Goal: Task Accomplishment & Management: Manage account settings

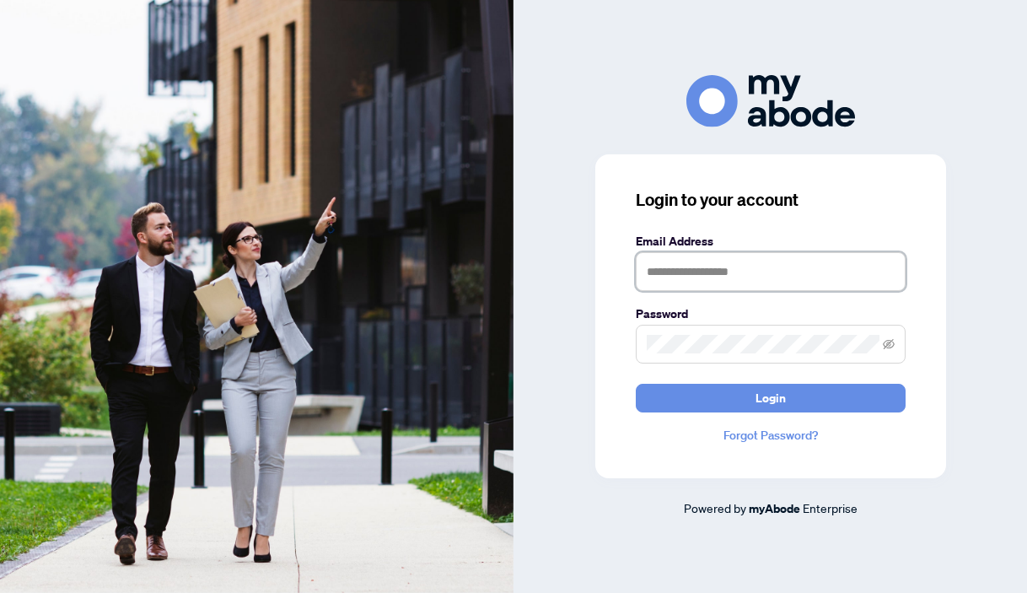
click at [677, 271] on input "text" at bounding box center [771, 271] width 270 height 39
type input "**********"
click at [636, 384] on button "Login" at bounding box center [771, 398] width 270 height 29
click at [889, 349] on icon "eye-invisible" at bounding box center [889, 344] width 12 height 12
click at [636, 384] on button "Login" at bounding box center [771, 398] width 270 height 29
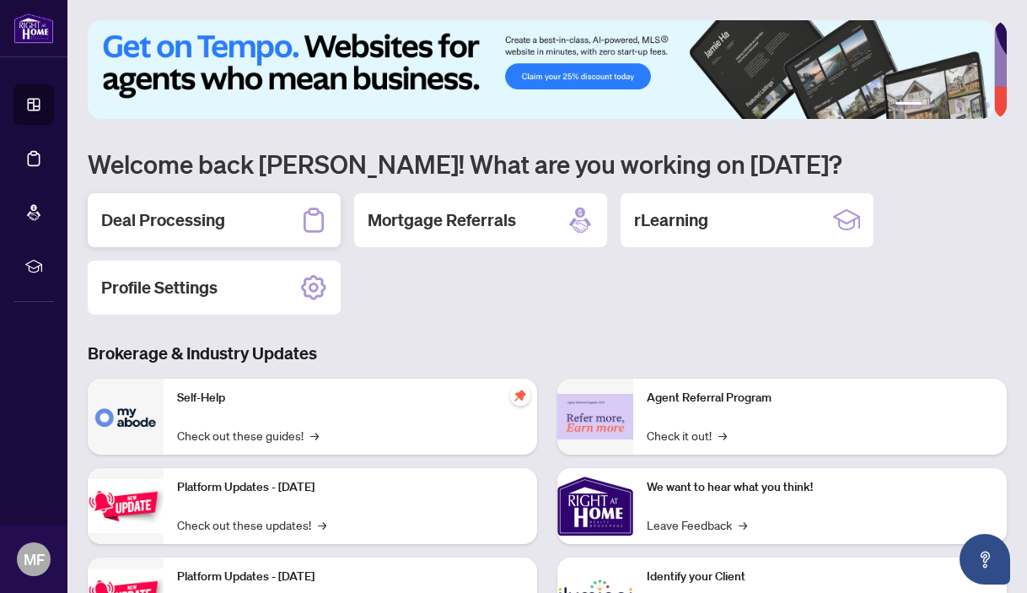
click at [240, 212] on div "Deal Processing" at bounding box center [214, 220] width 253 height 54
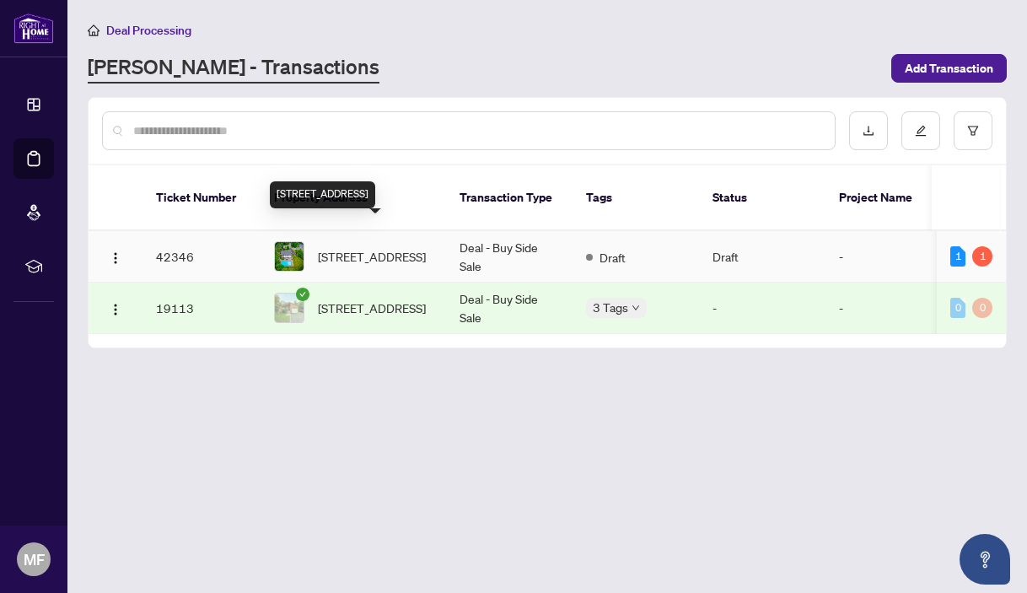
click at [375, 247] on span "110 Blyth Cres, Oakville, Ontario L6J 5H6, Canada" at bounding box center [372, 256] width 108 height 19
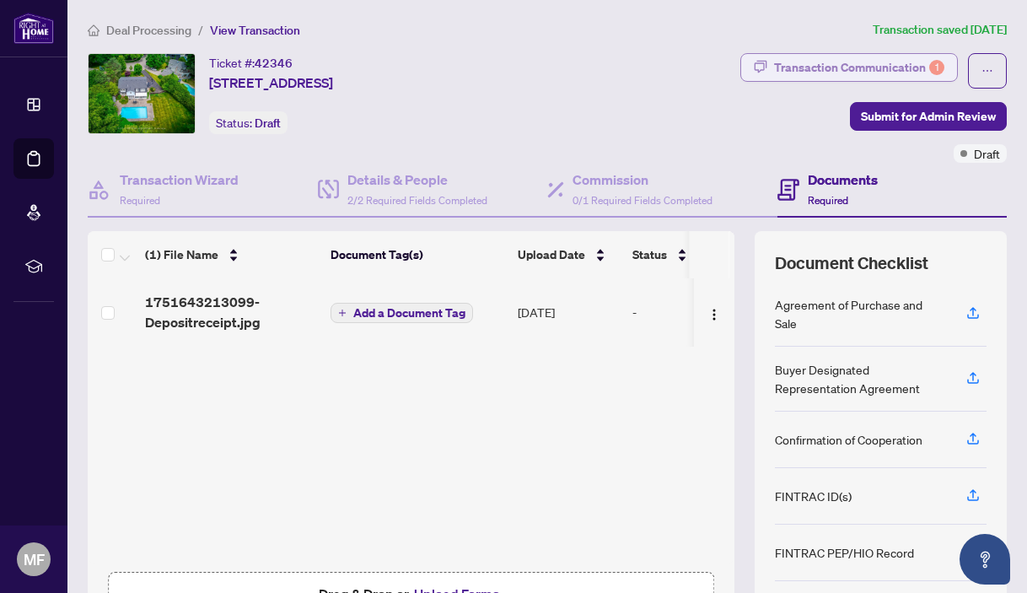
click at [871, 70] on div "Transaction Communication 1" at bounding box center [859, 67] width 170 height 27
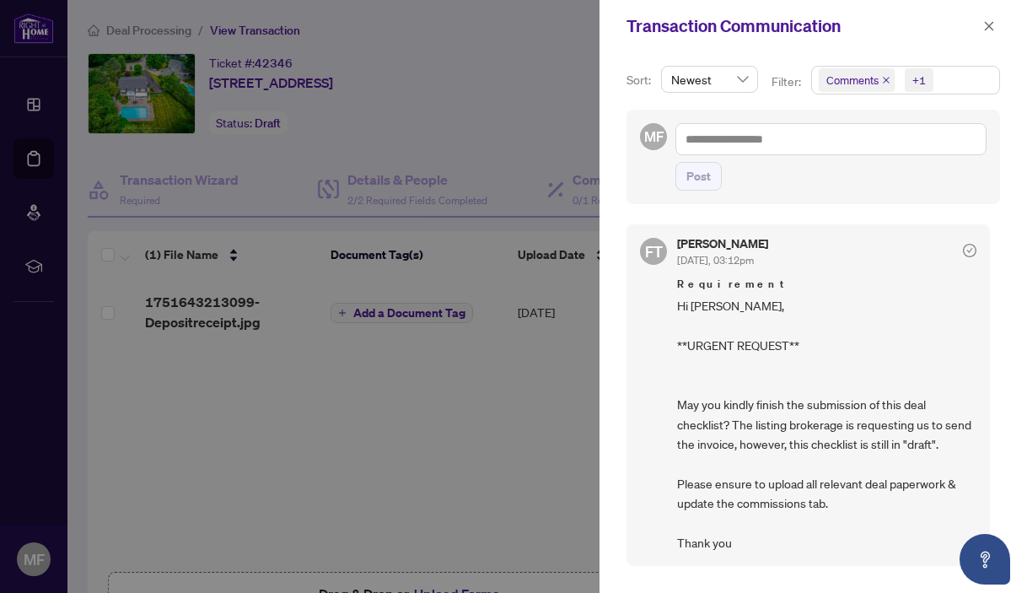
scroll to position [3, 0]
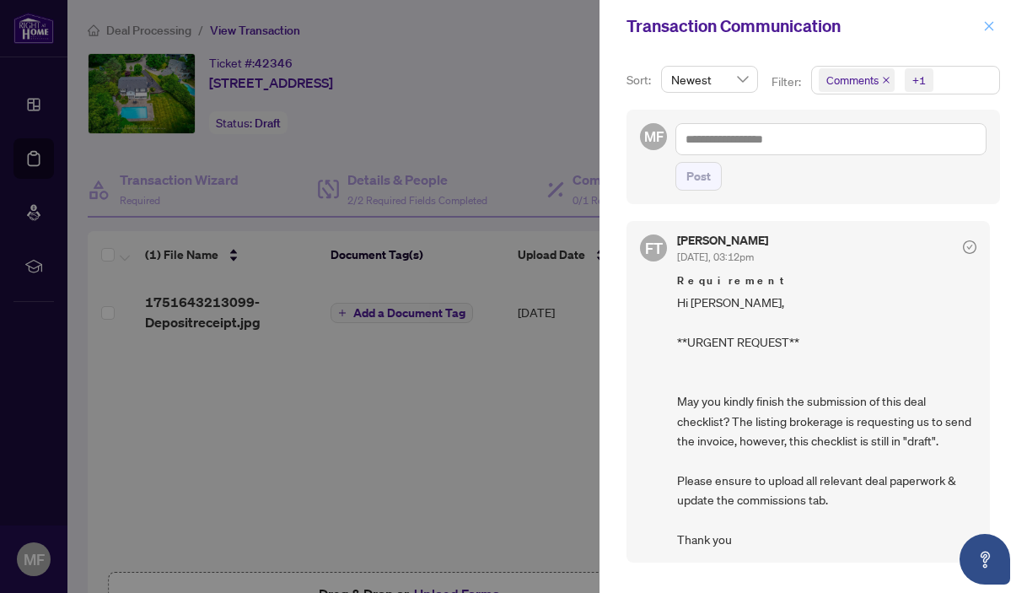
click at [988, 32] on icon "close" at bounding box center [989, 26] width 12 height 12
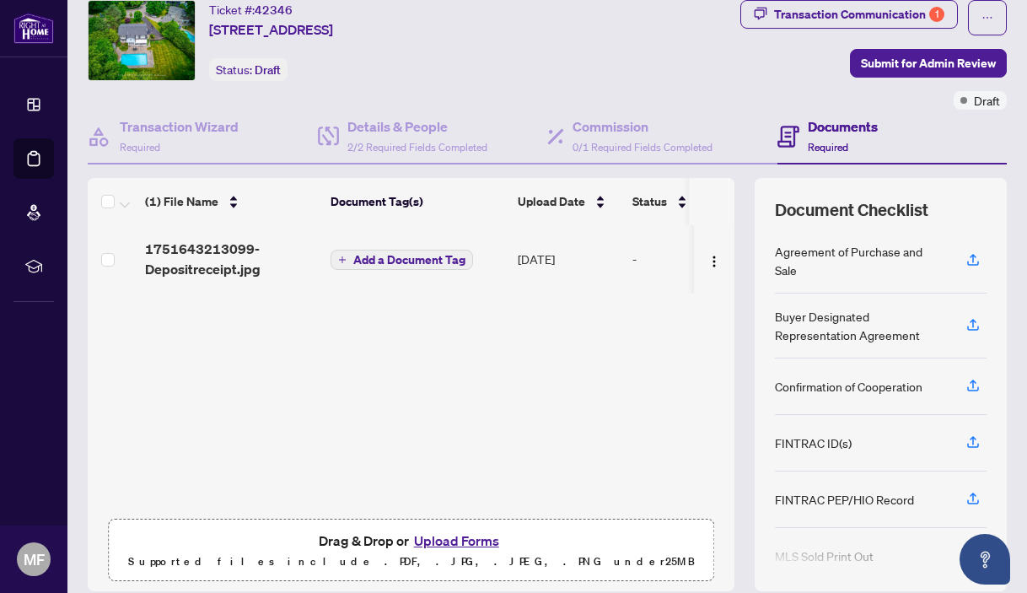
scroll to position [0, 0]
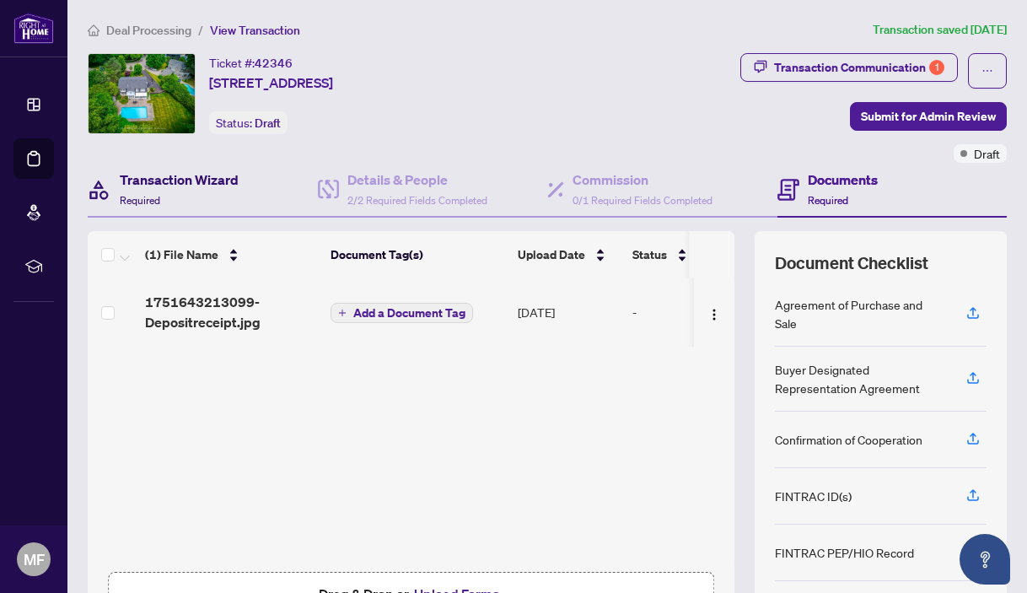
click at [182, 189] on h4 "Transaction Wizard" at bounding box center [179, 179] width 119 height 20
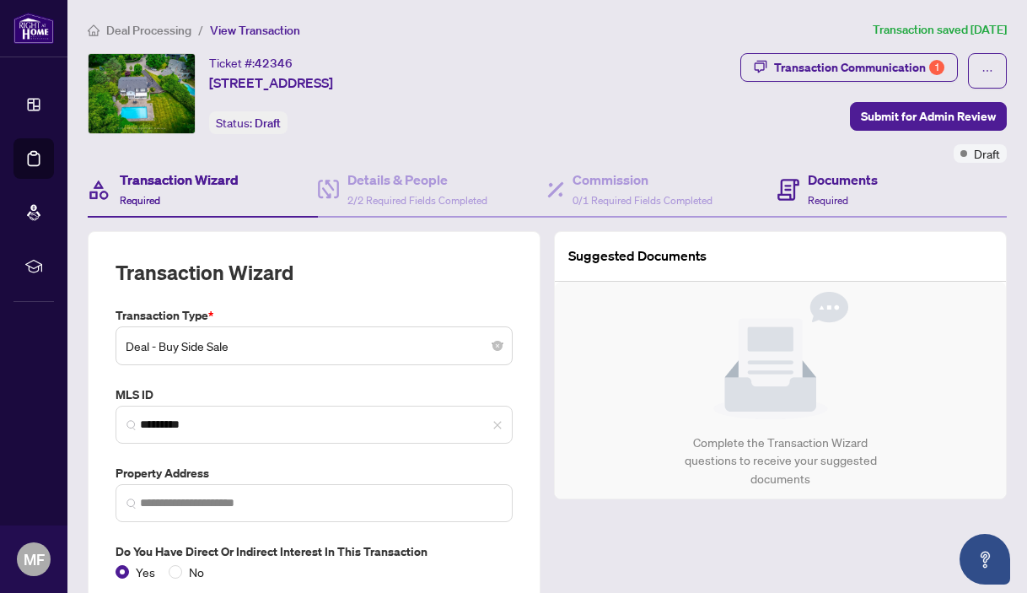
type input "**********"
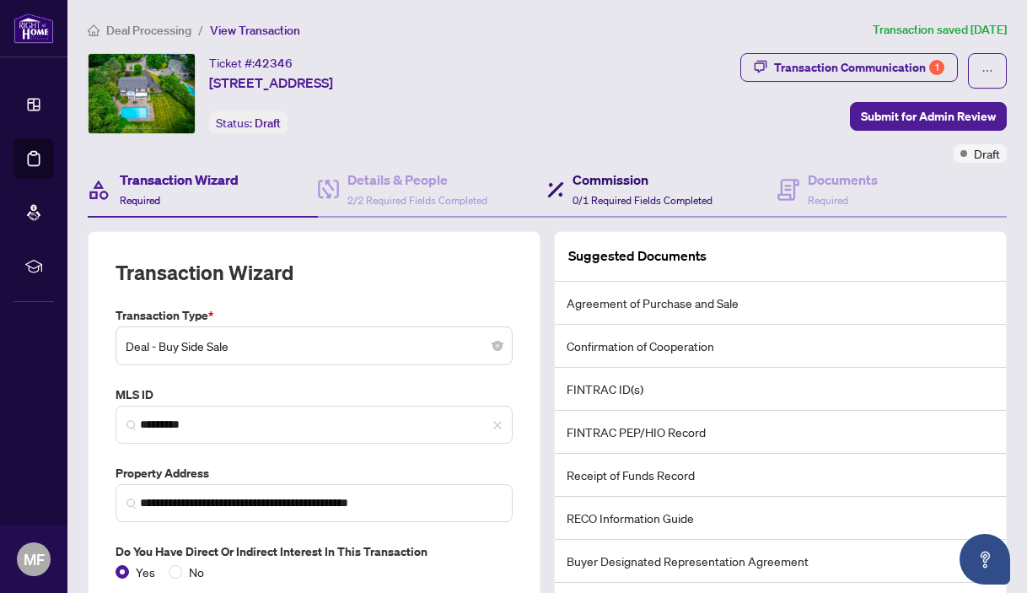
click at [610, 192] on div "Commission 0/1 Required Fields Completed" at bounding box center [642, 189] width 140 height 40
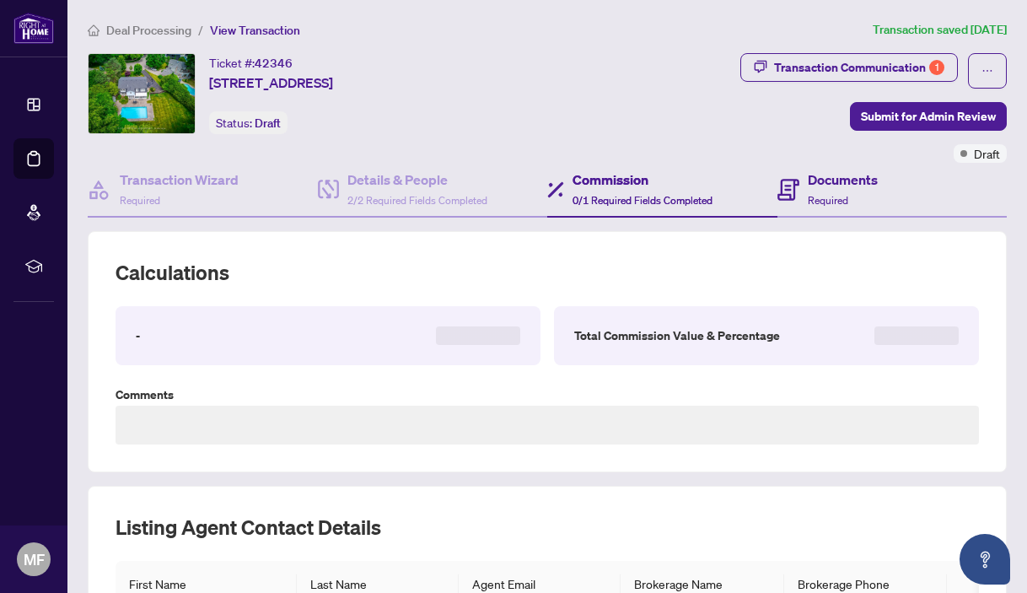
type textarea "**********"
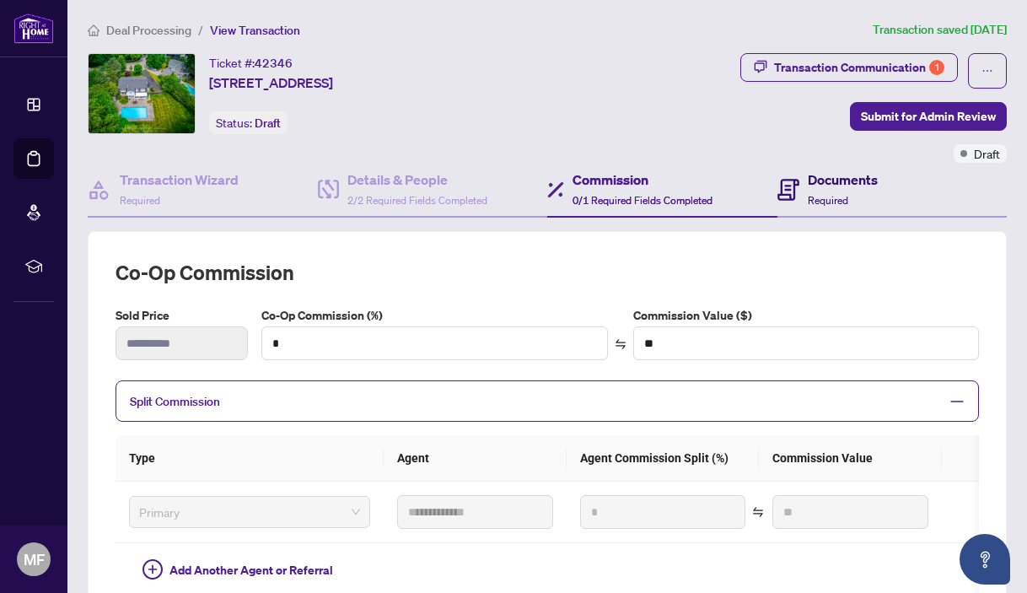
click at [826, 198] on span "Required" at bounding box center [828, 200] width 40 height 13
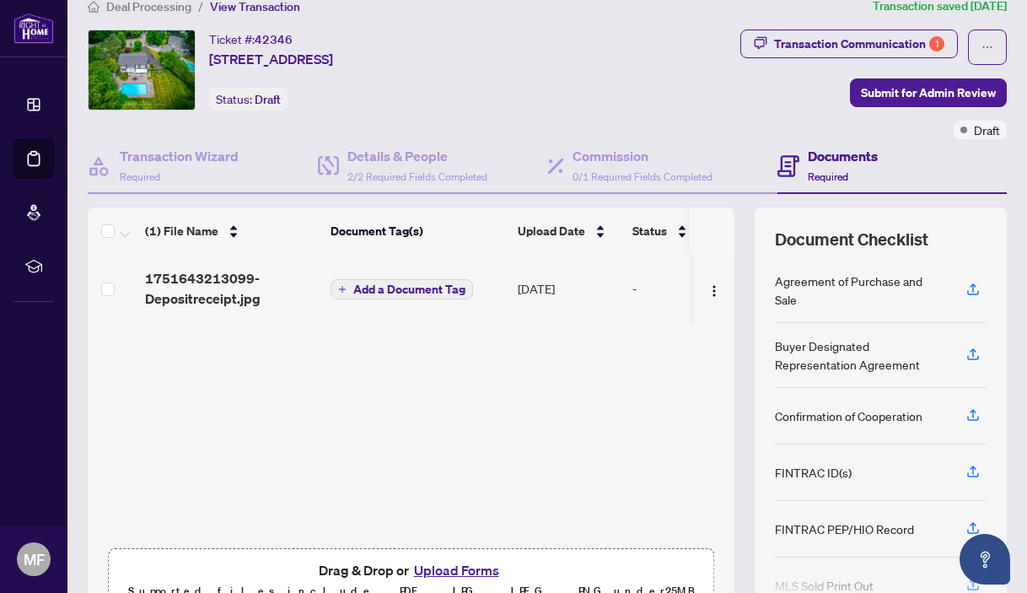
scroll to position [23, 0]
click at [965, 293] on icon "button" at bounding box center [972, 289] width 15 height 15
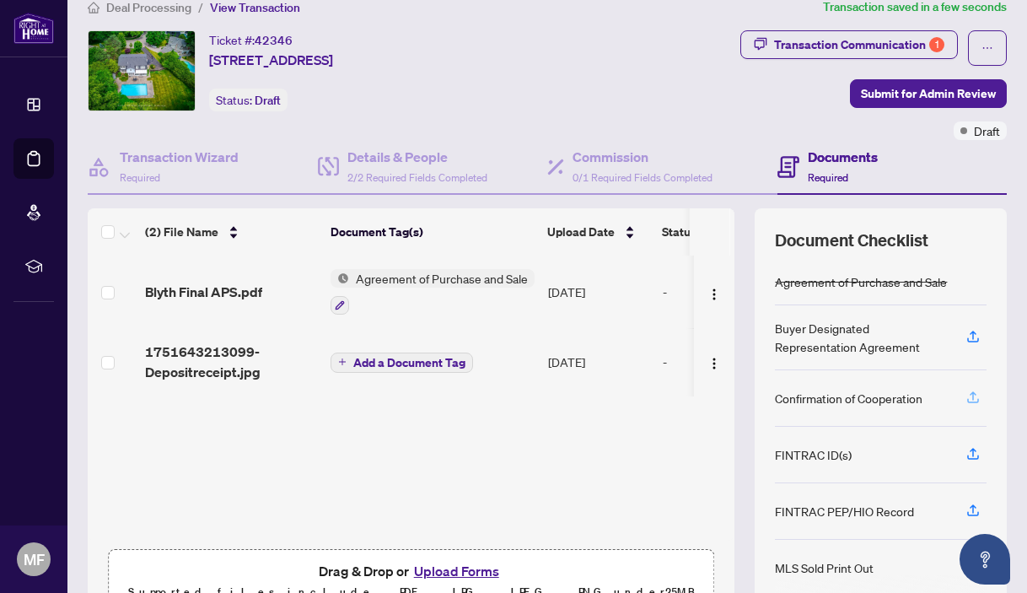
click at [965, 403] on icon "button" at bounding box center [972, 397] width 15 height 15
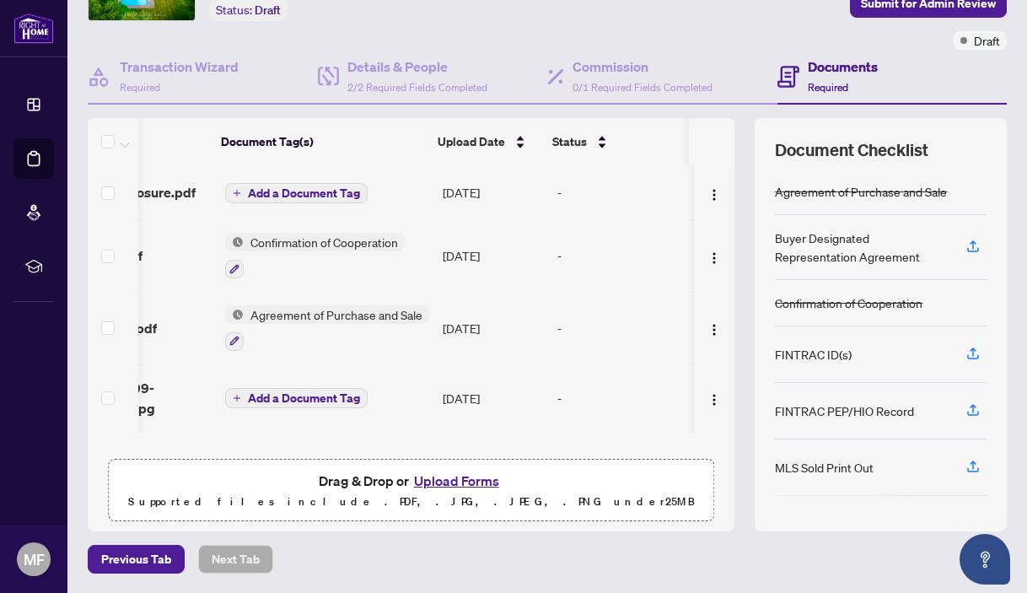
scroll to position [0, 121]
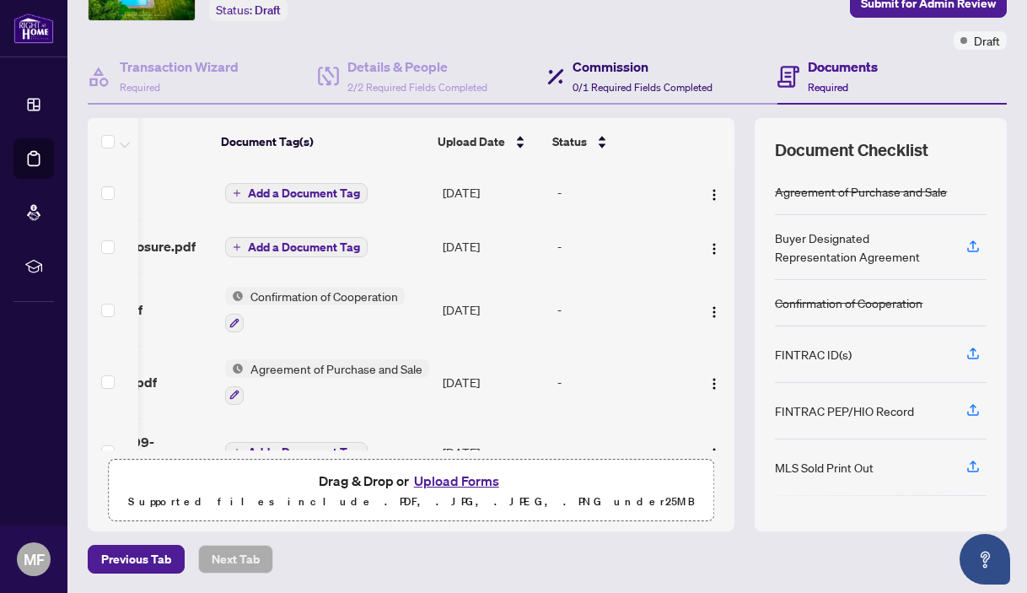
click at [612, 91] on span "0/1 Required Fields Completed" at bounding box center [642, 87] width 140 height 13
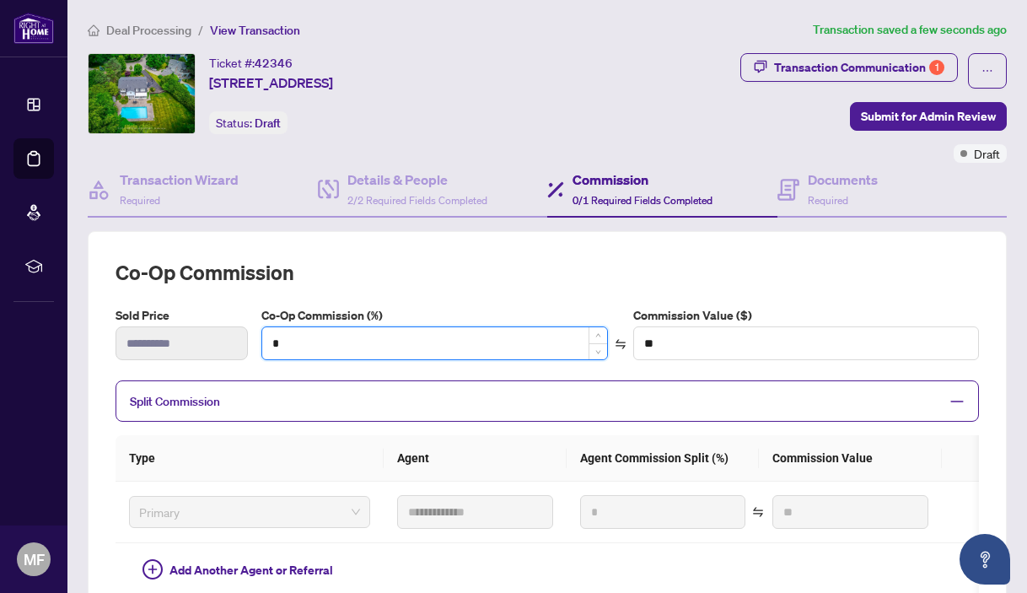
click at [364, 331] on input "*" at bounding box center [434, 343] width 344 height 32
type input "**"
type input "**********"
type input "*"
type input "**"
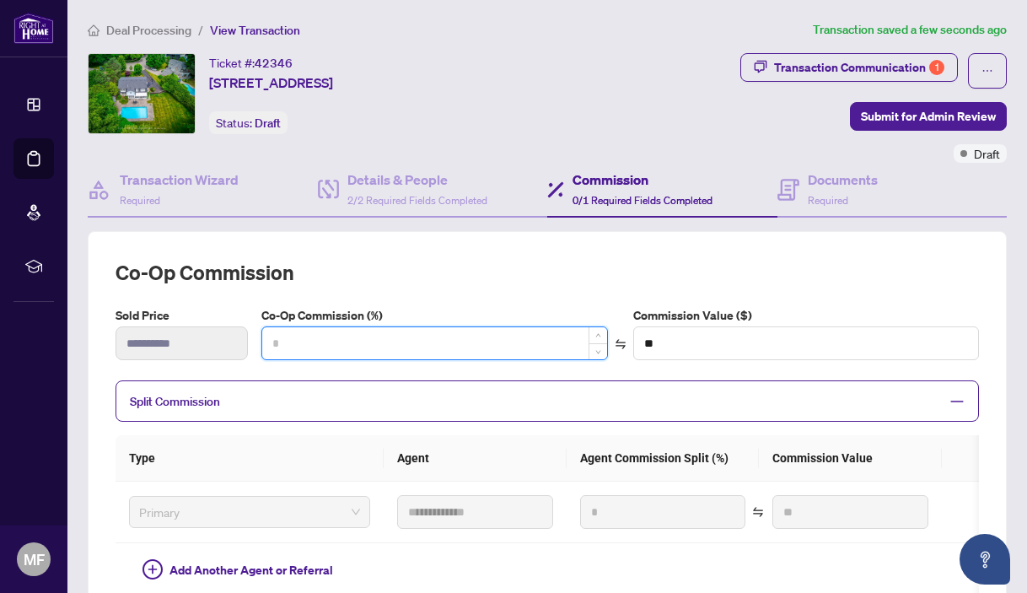
type input "*"
type input "**********"
type input "***"
type input "*********"
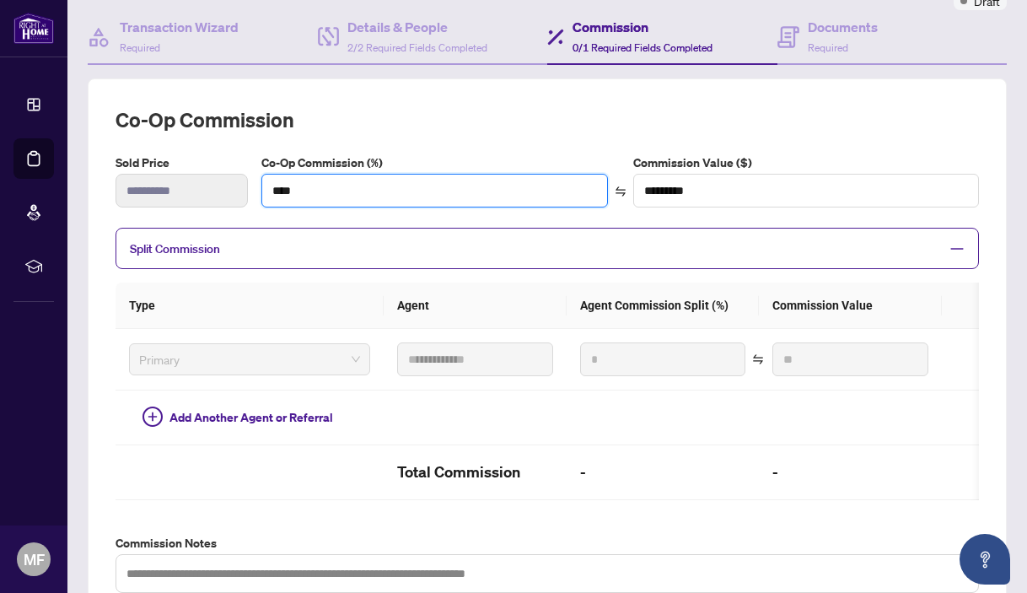
scroll to position [154, 0]
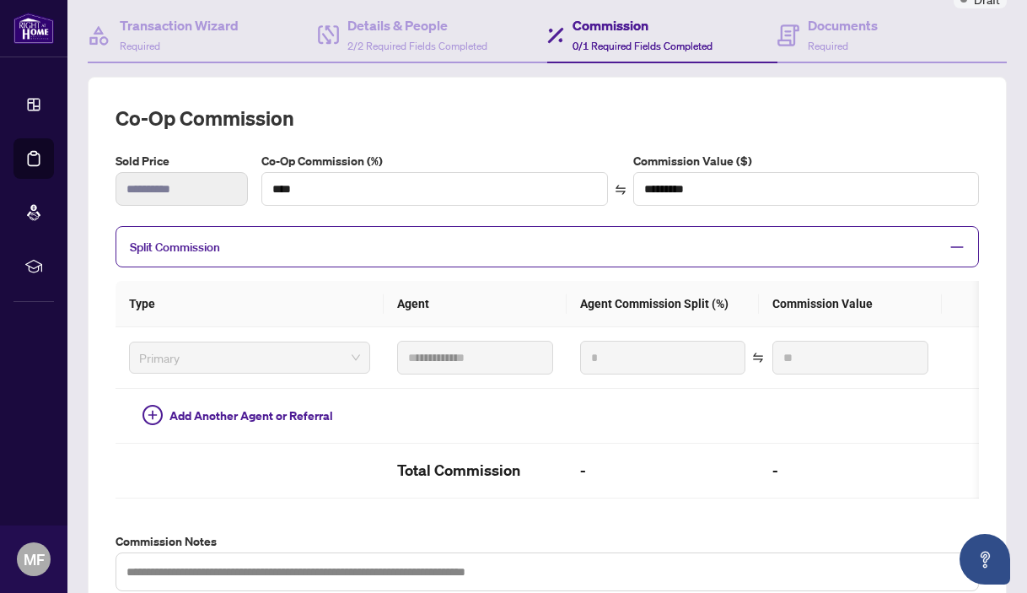
type input "***"
click at [347, 238] on span "Split Commission" at bounding box center [534, 246] width 809 height 19
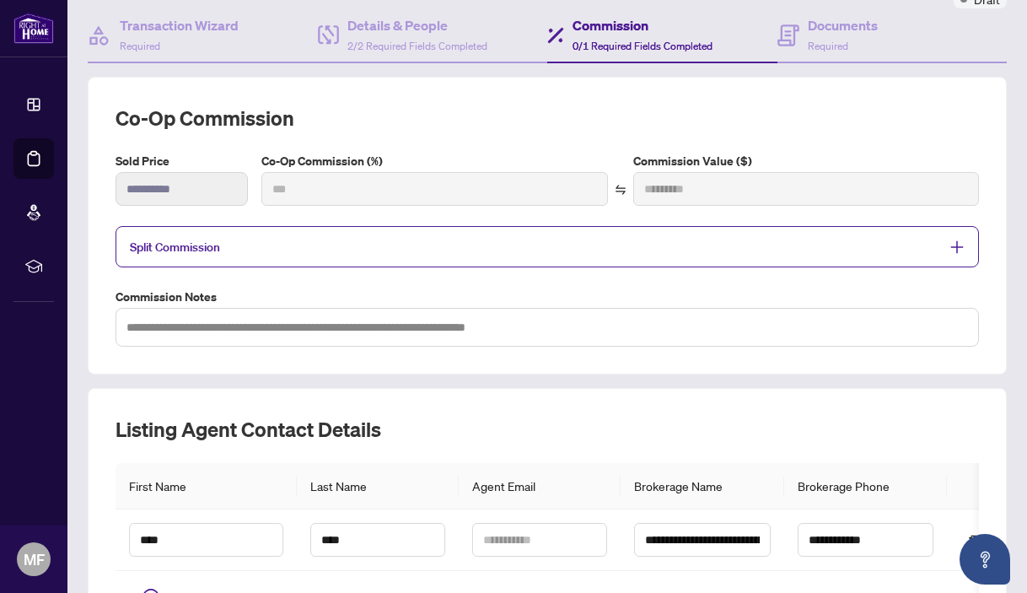
type input "***"
type input "*********"
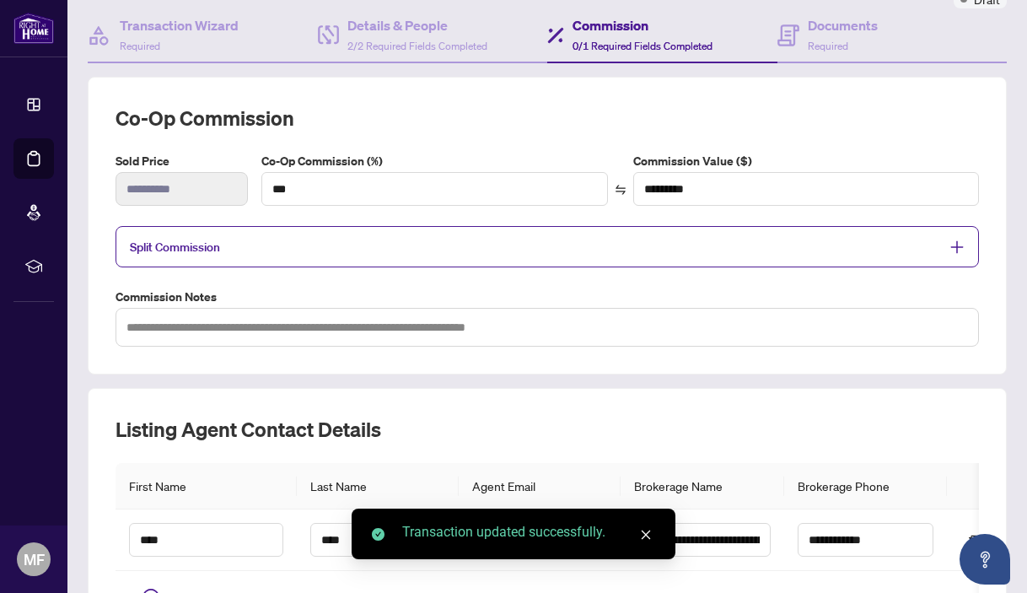
click at [347, 238] on span "Split Commission" at bounding box center [534, 246] width 809 height 19
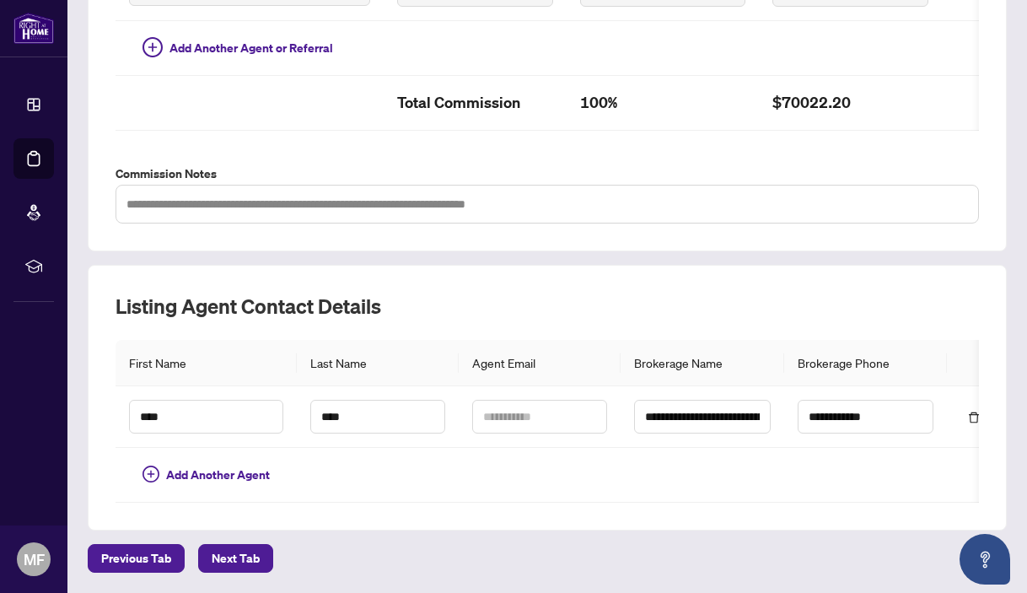
scroll to position [546, 0]
click at [212, 562] on span "Next Tab" at bounding box center [236, 558] width 48 height 27
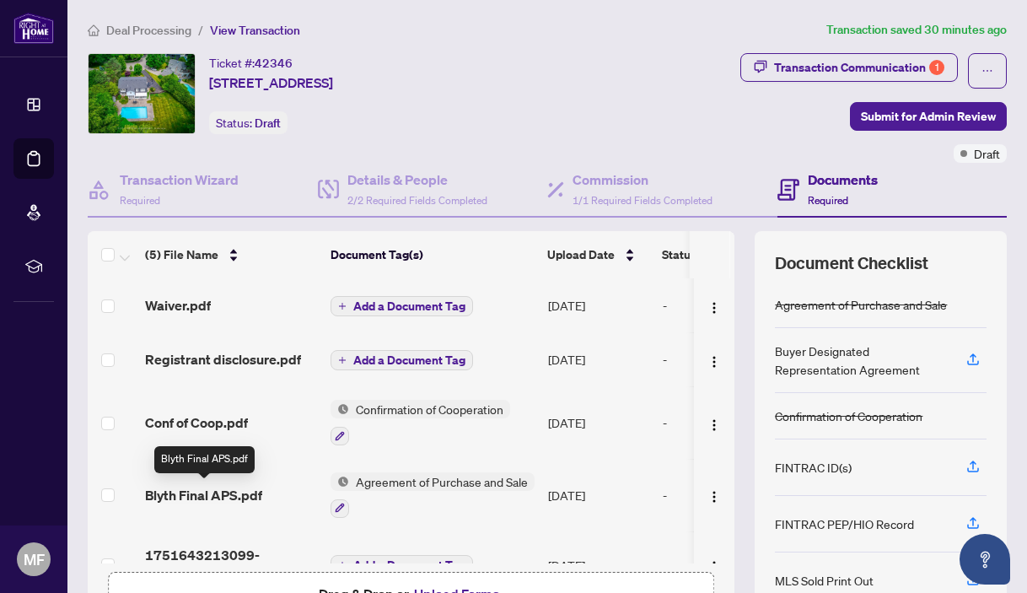
click at [205, 491] on span "Blyth Final APS.pdf" at bounding box center [203, 495] width 117 height 20
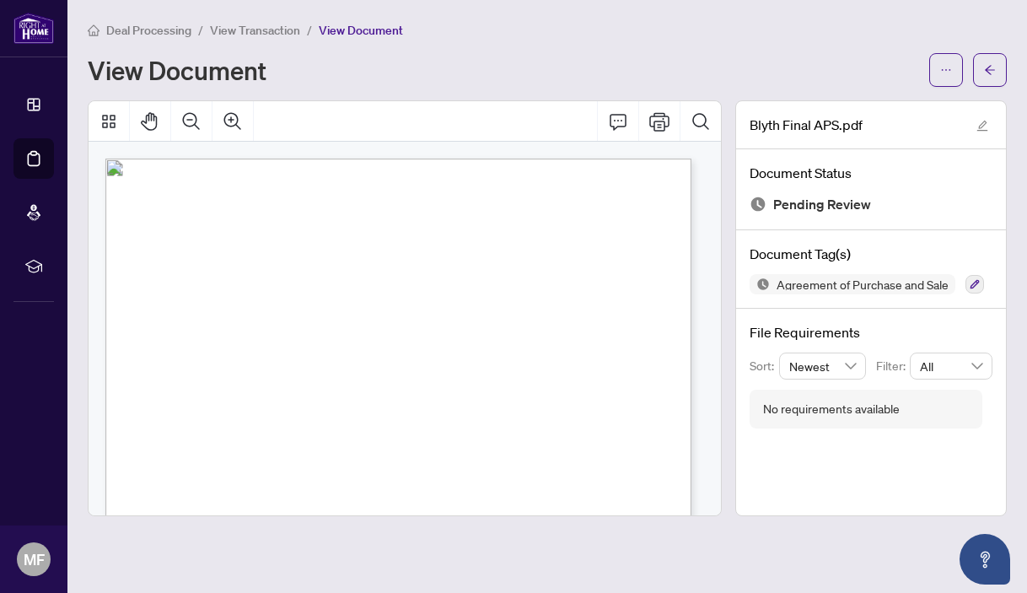
click at [247, 32] on span "View Transaction" at bounding box center [255, 30] width 90 height 15
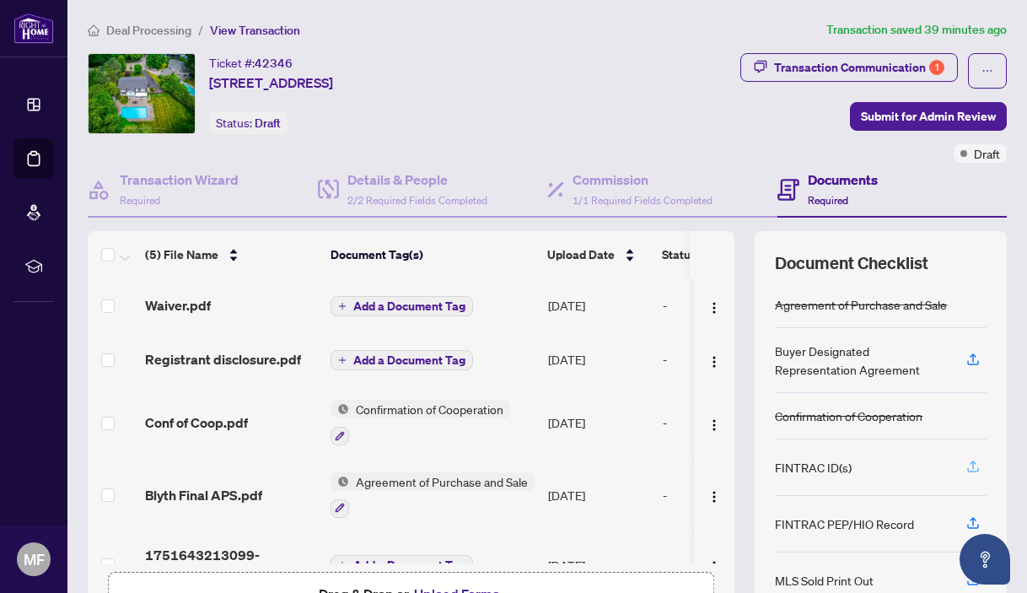
click at [970, 464] on icon "button" at bounding box center [973, 464] width 7 height 8
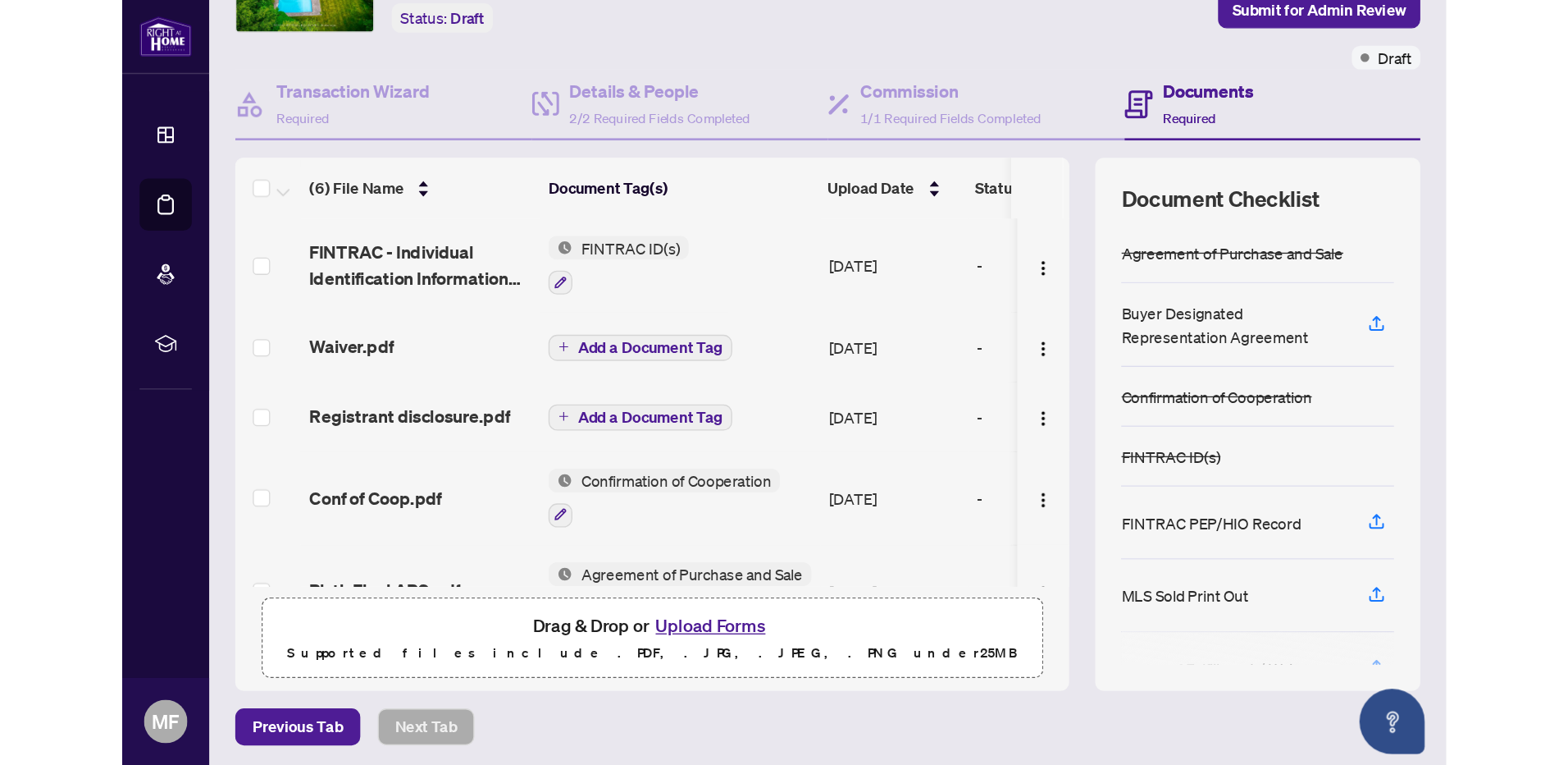
scroll to position [110, 0]
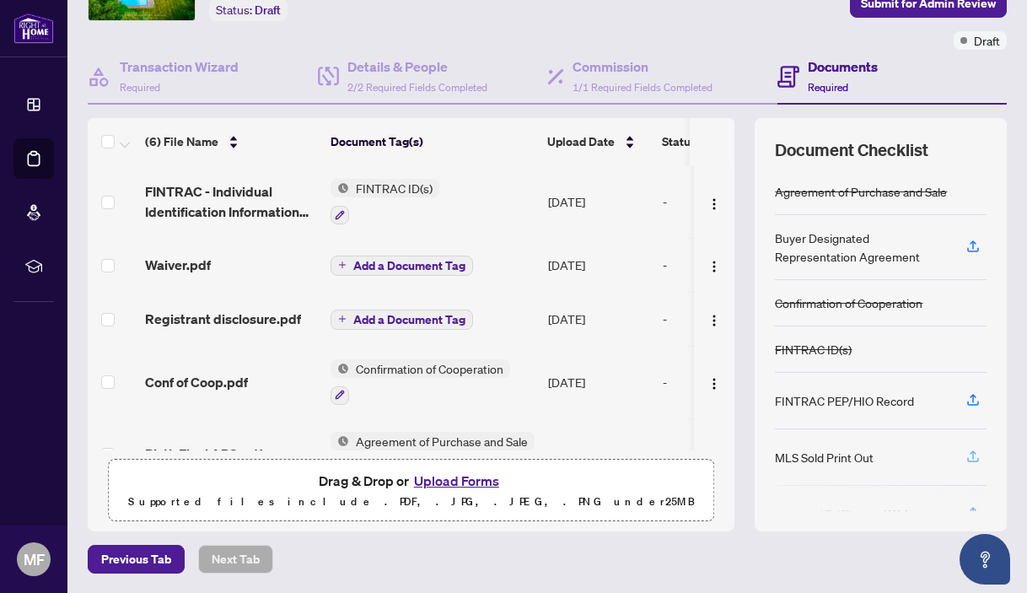
click at [965, 451] on icon "button" at bounding box center [972, 456] width 15 height 15
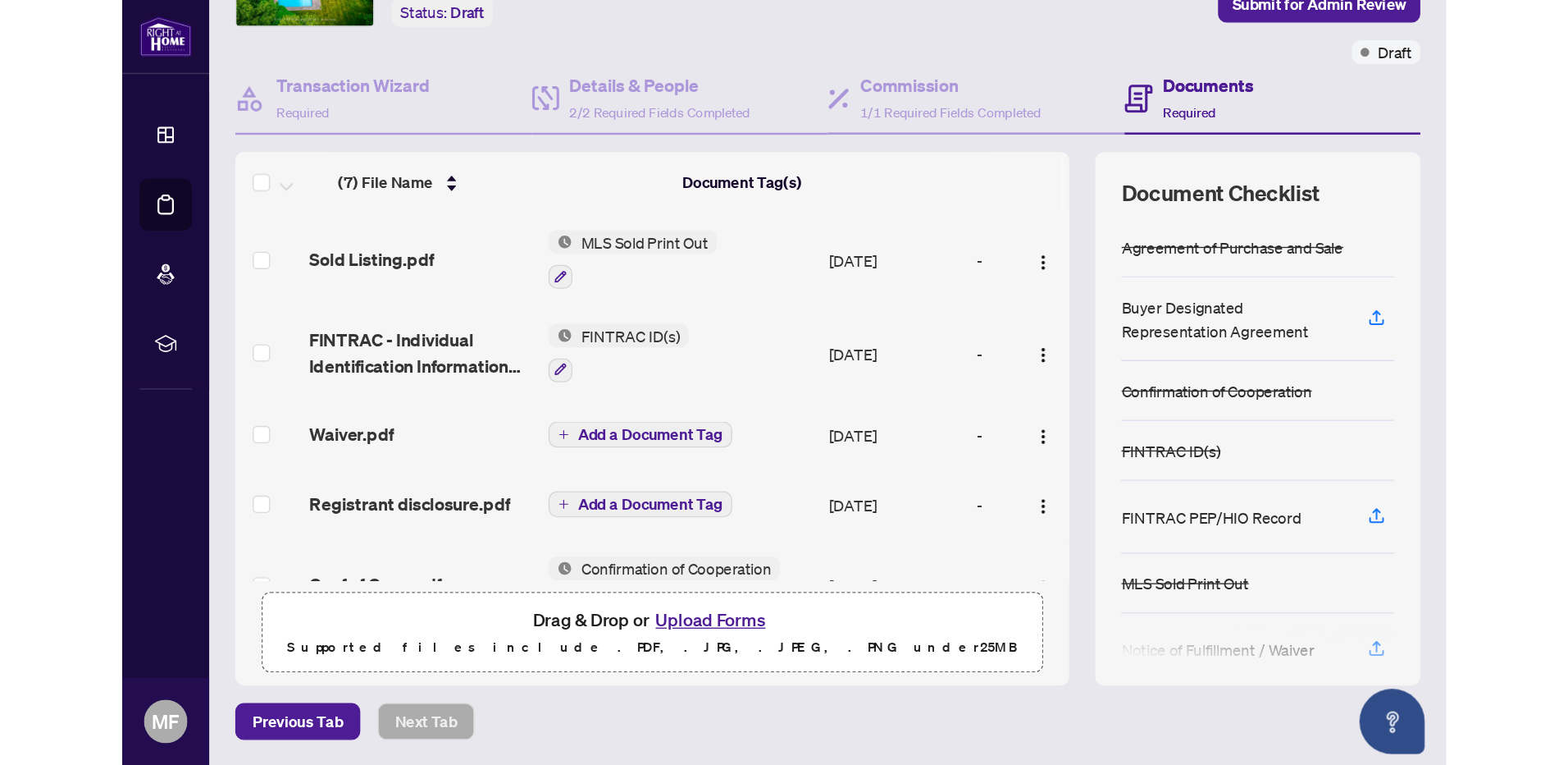
scroll to position [0, 0]
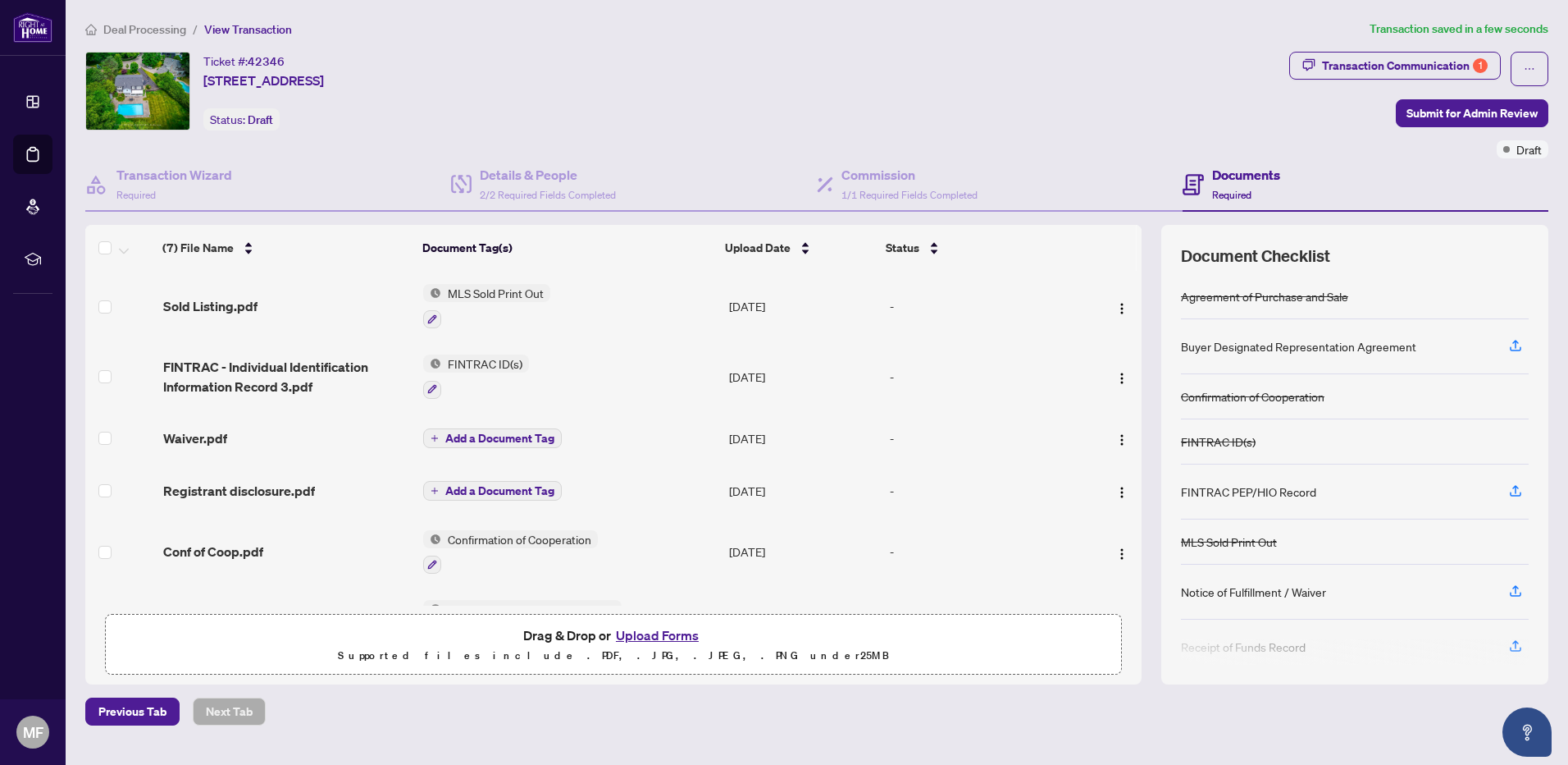
click at [508, 442] on span "Add a Document Tag" at bounding box center [500, 438] width 109 height 12
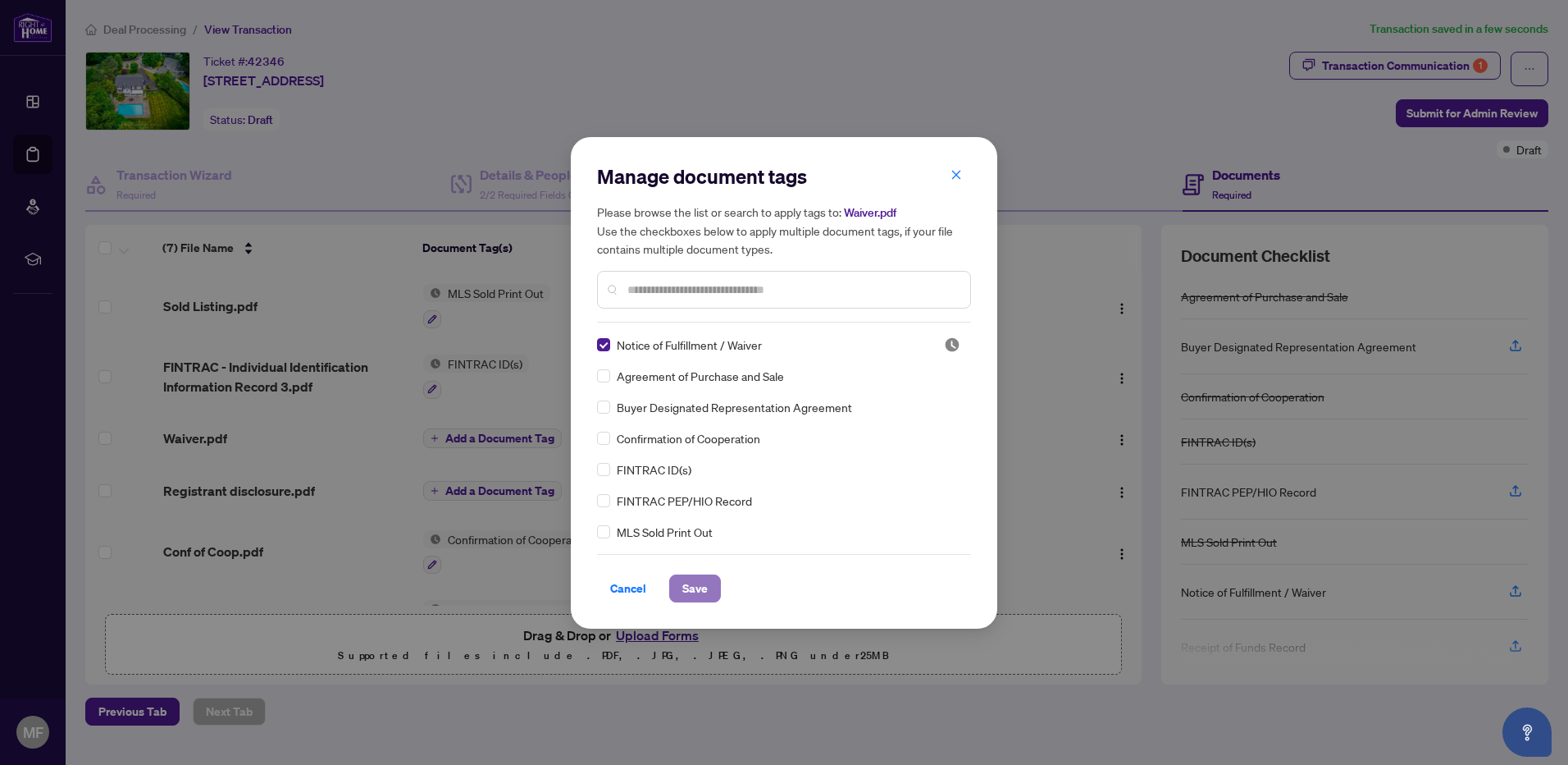
click at [694, 576] on span "Save" at bounding box center [695, 588] width 25 height 26
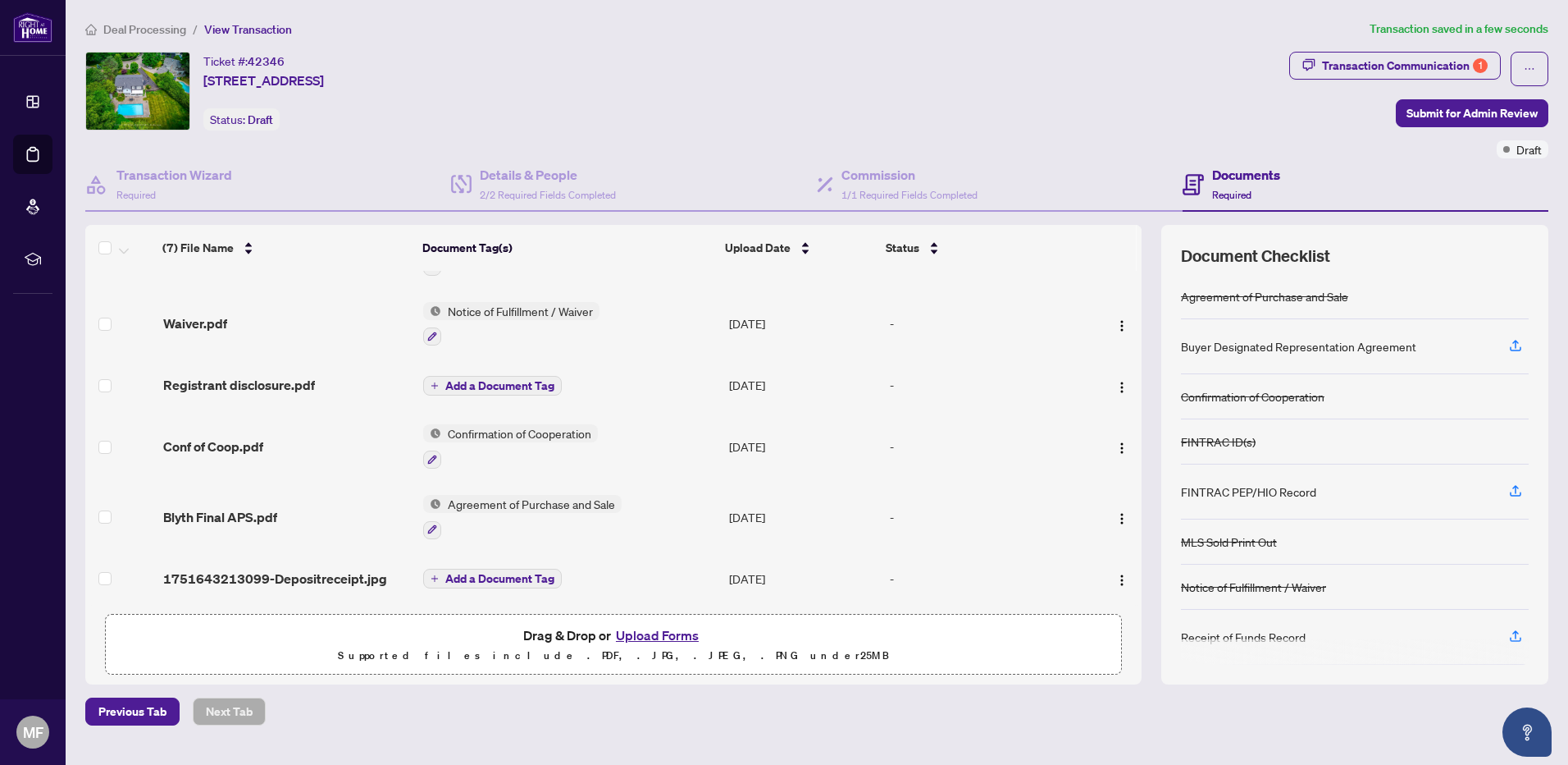
scroll to position [127, 0]
click at [354, 572] on span "1751643213099-Depositreceipt.jpg" at bounding box center [275, 578] width 224 height 19
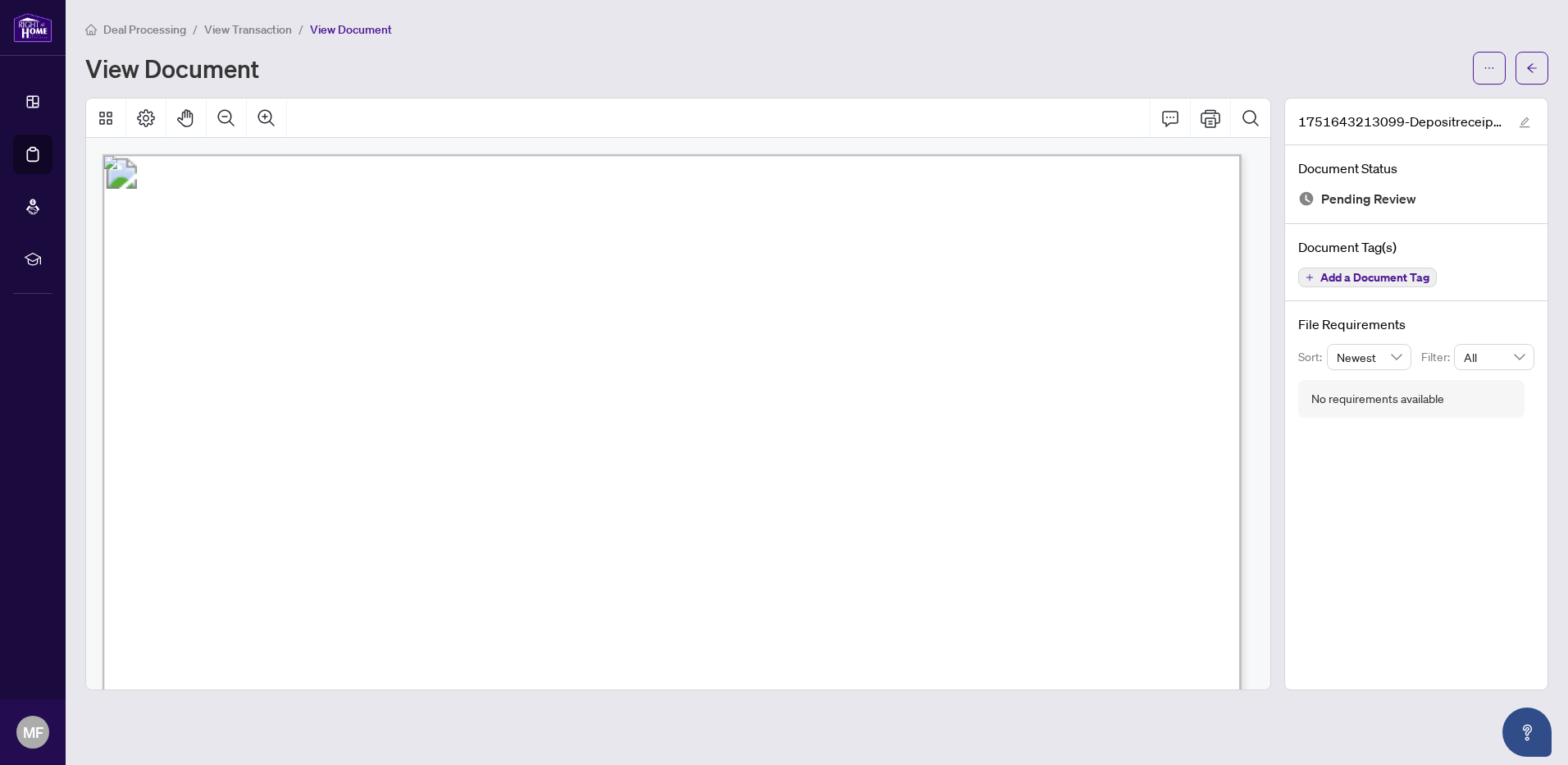
click at [258, 31] on span "View Transaction" at bounding box center [248, 29] width 88 height 15
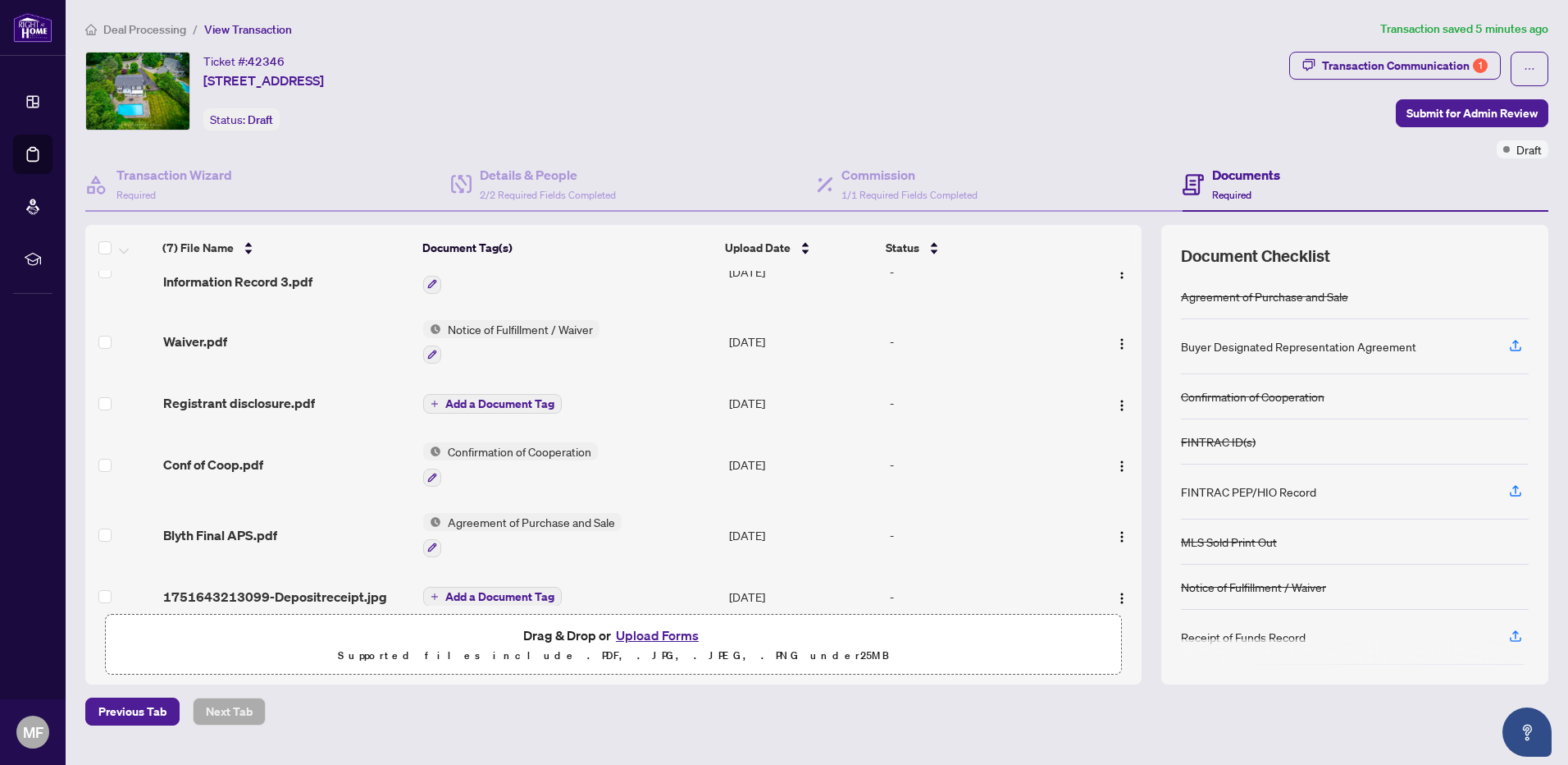
scroll to position [127, 0]
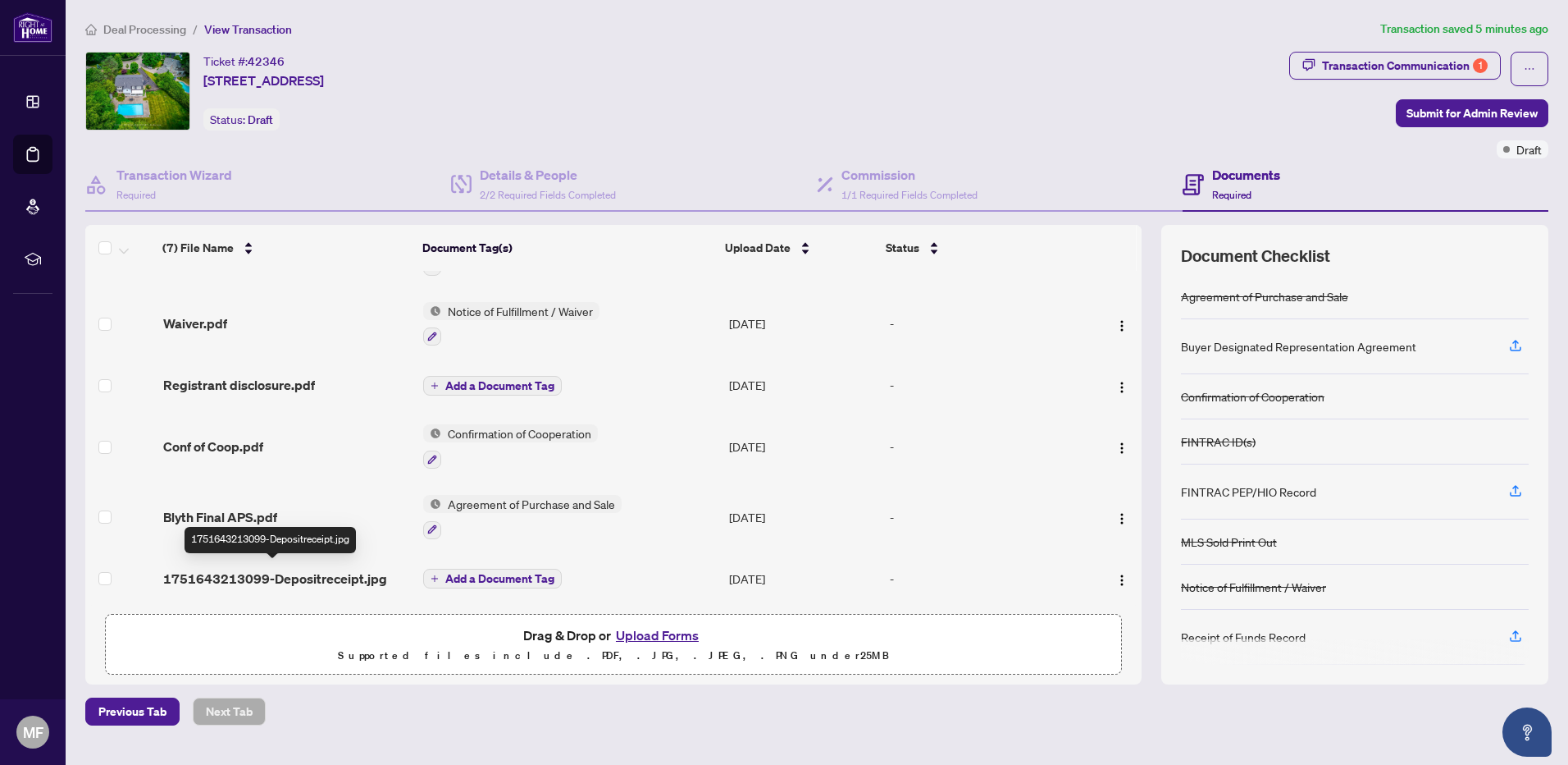
click at [242, 576] on span "1751643213099-Depositreceipt.jpg" at bounding box center [275, 578] width 224 height 19
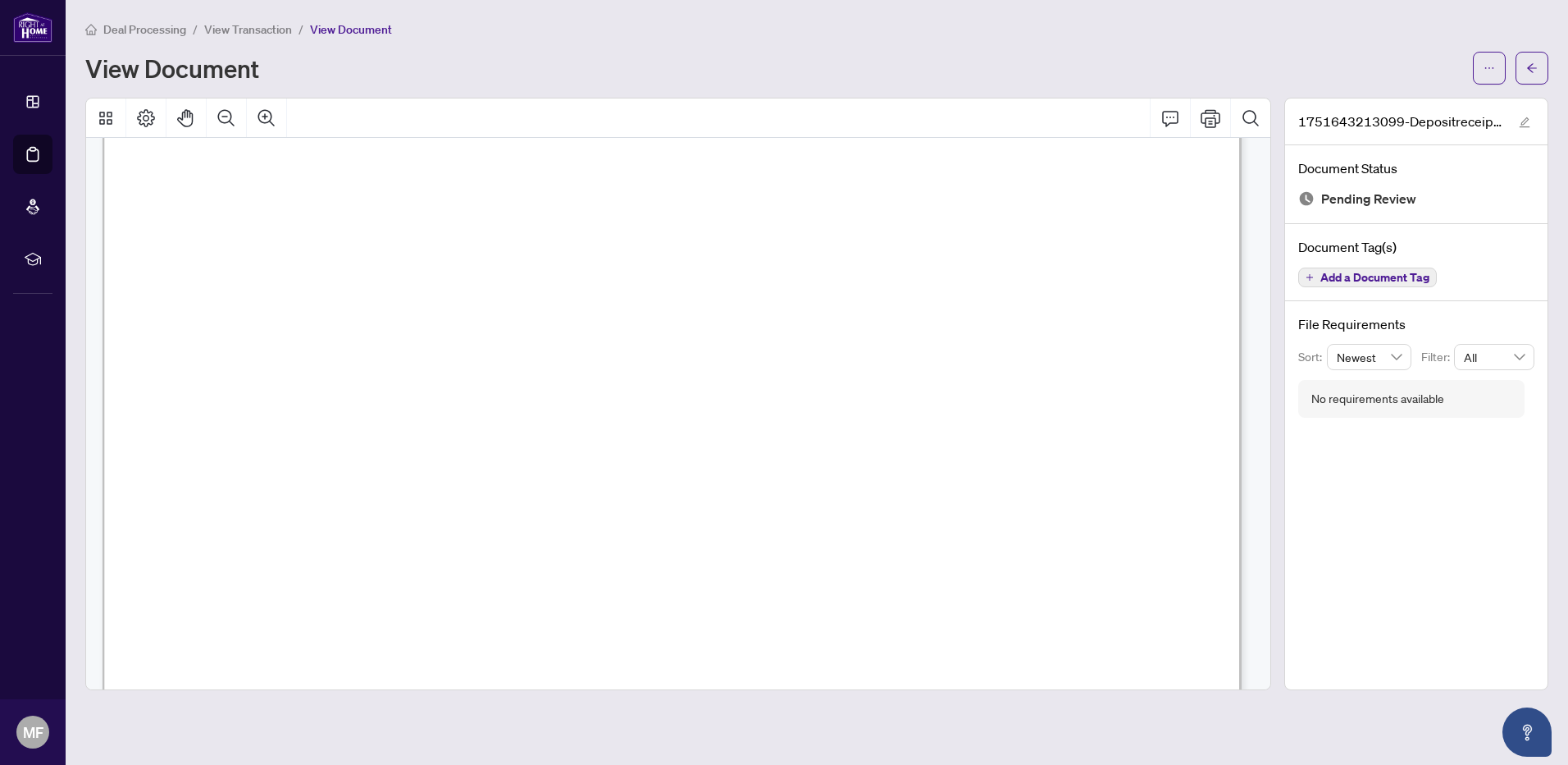
scroll to position [416, 0]
drag, startPoint x: 1254, startPoint y: 437, endPoint x: 1263, endPoint y: 410, distance: 28.5
click at [998, 410] on div at bounding box center [679, 414] width 1185 height 552
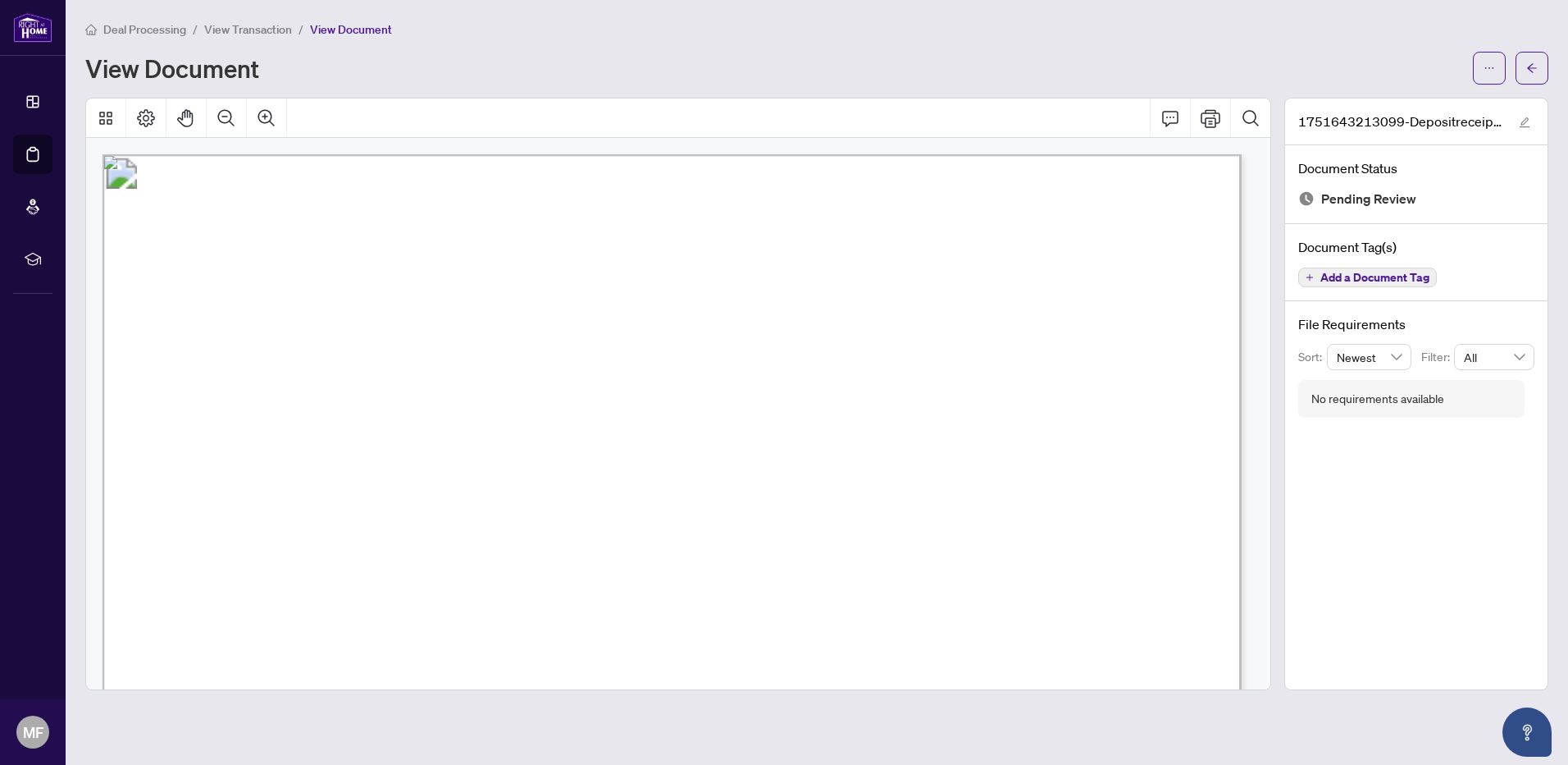
click at [231, 31] on span "View Transaction" at bounding box center [248, 29] width 88 height 15
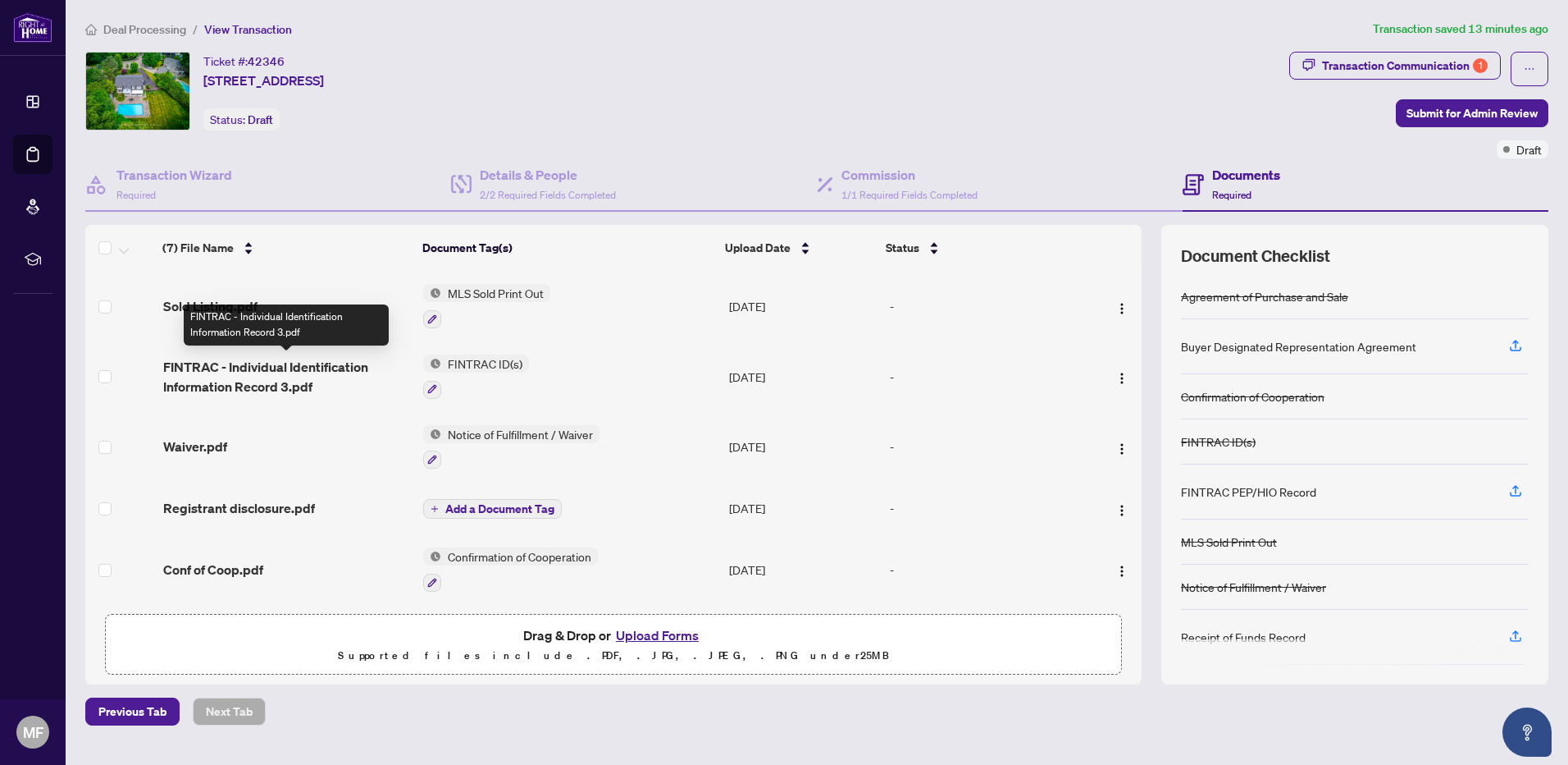
click at [233, 385] on span "FINTRAC - Individual Identification Information Record 3.pdf" at bounding box center [287, 377] width 248 height 39
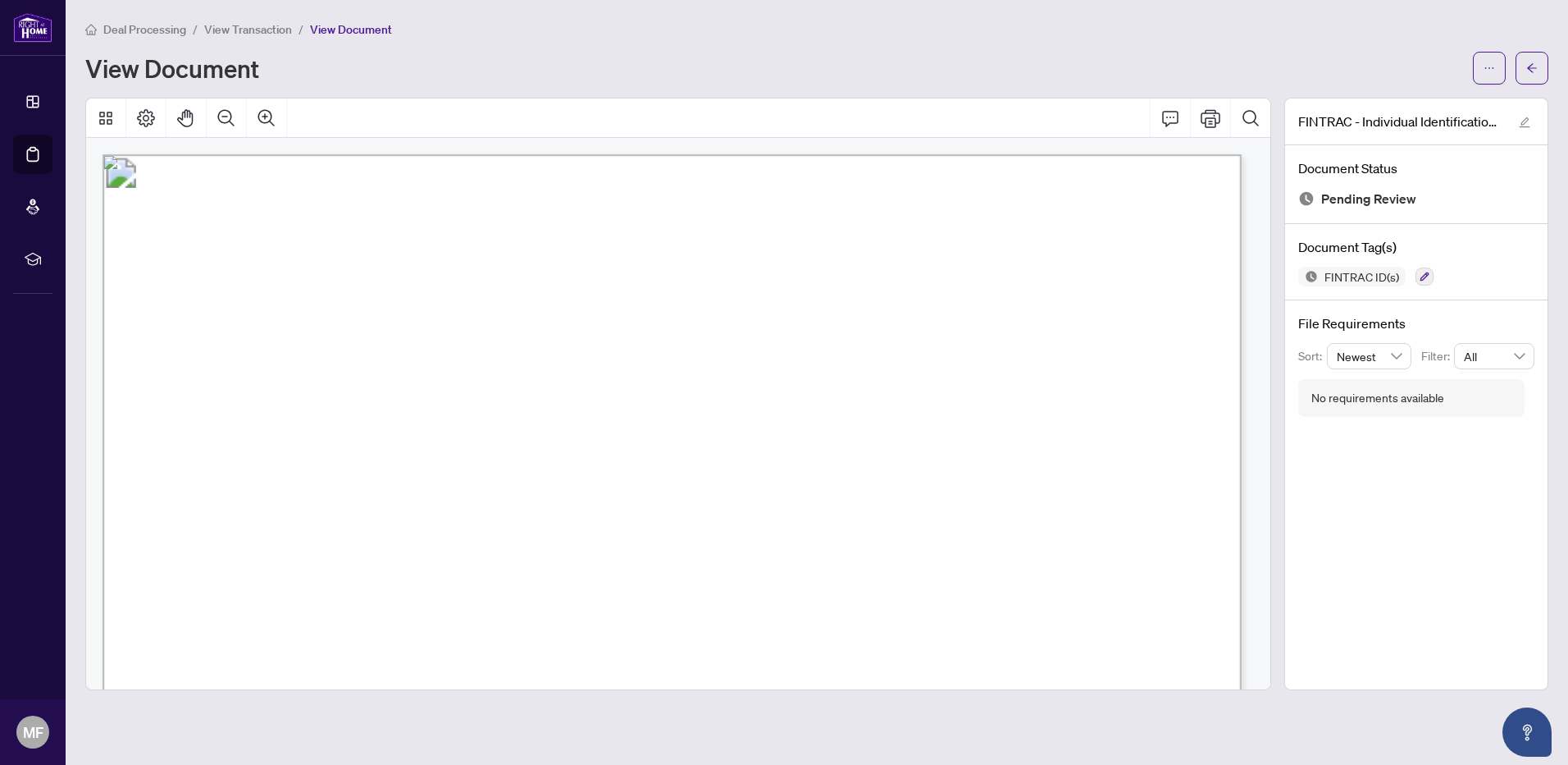
click at [225, 39] on div "Deal Processing / View Transaction / View Document View Document" at bounding box center [817, 52] width 1463 height 65
click at [226, 30] on span "View Transaction" at bounding box center [248, 29] width 88 height 15
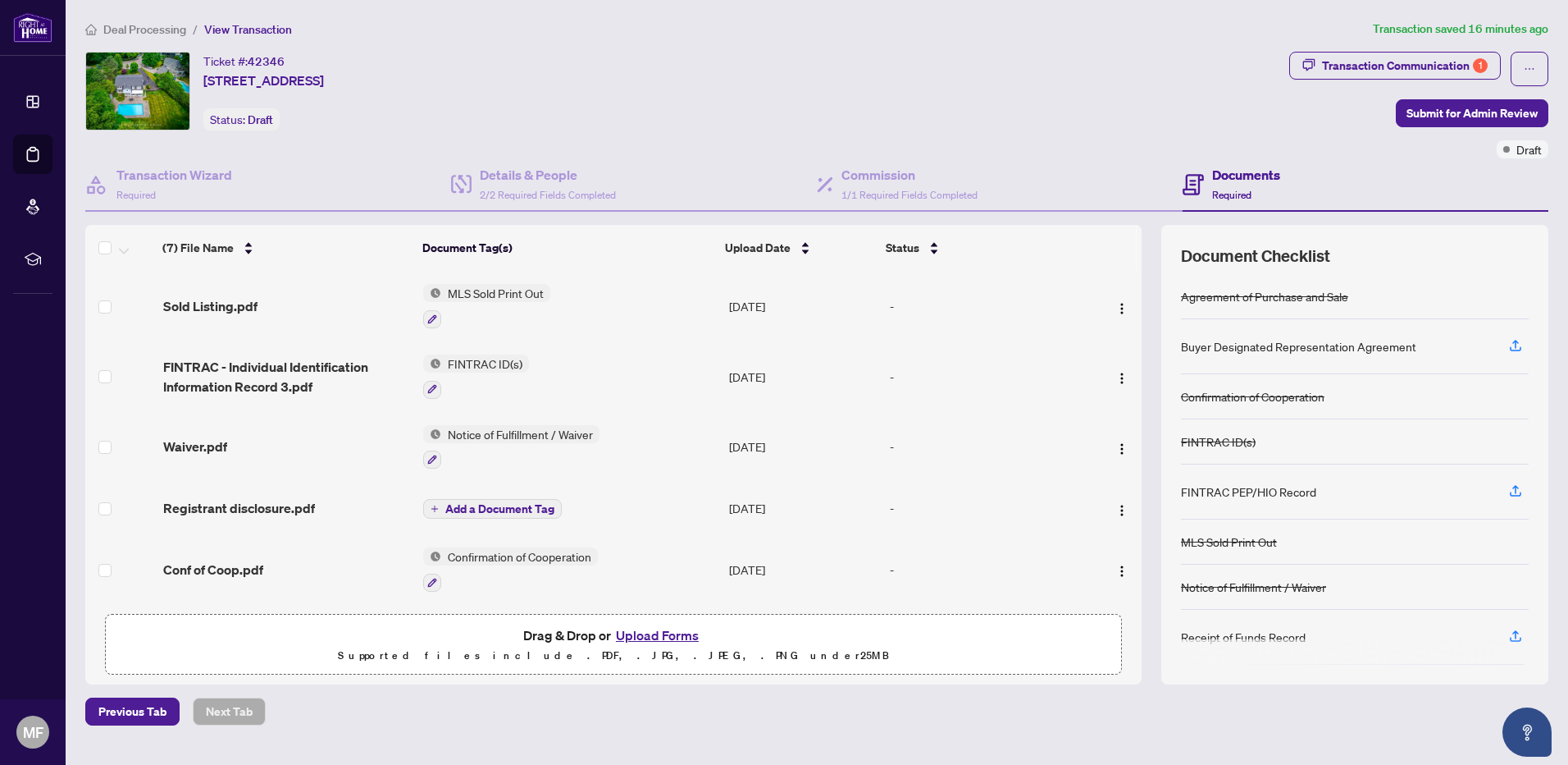
click at [998, 576] on div "Receipt of Funds Record" at bounding box center [1243, 637] width 125 height 18
click at [998, 576] on div at bounding box center [1354, 652] width 347 height 26
click at [998, 576] on icon "button" at bounding box center [1515, 636] width 15 height 15
